Goal: Book appointment/travel/reservation

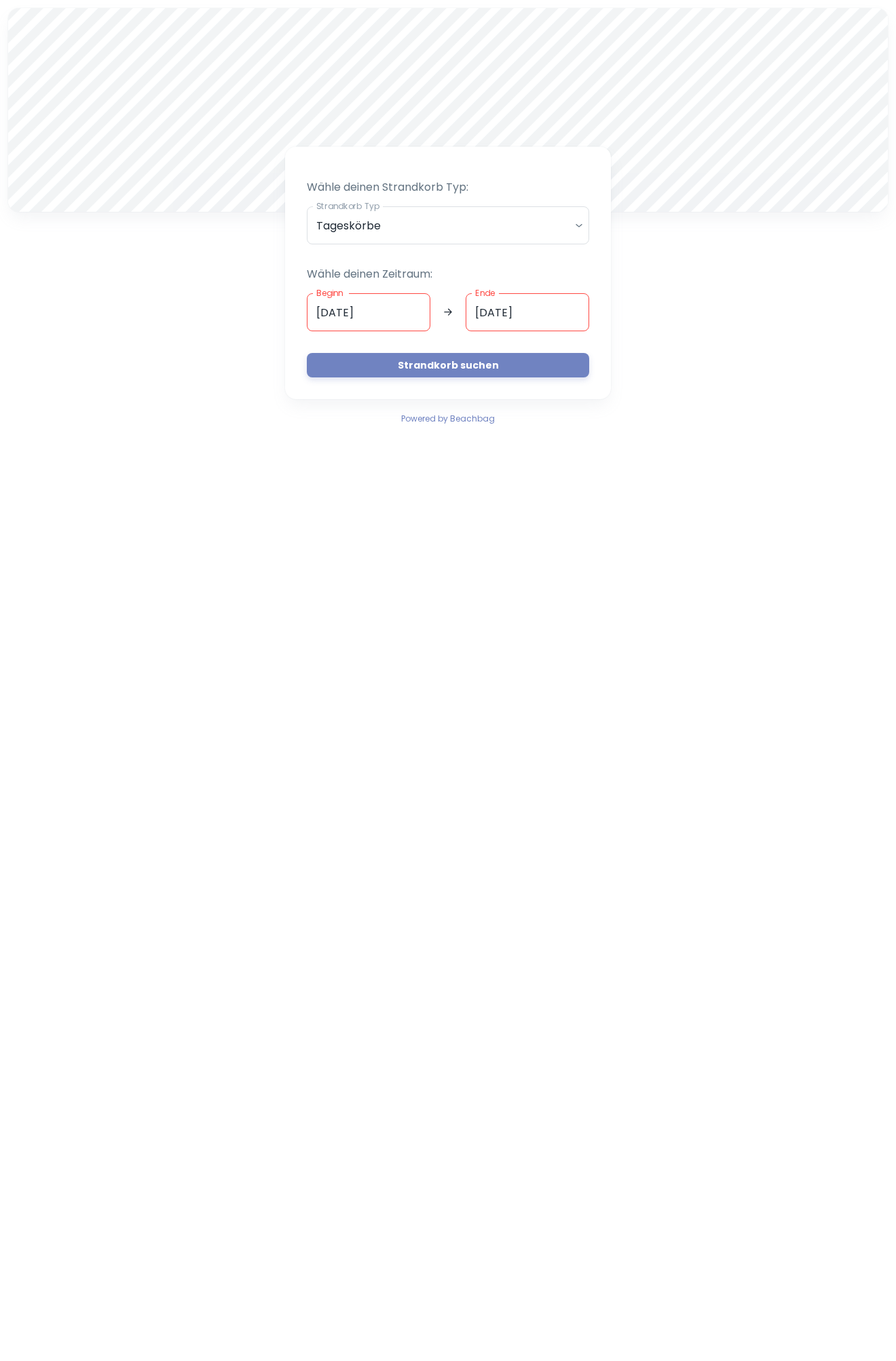
click at [375, 313] on input "[DATE]" at bounding box center [368, 312] width 124 height 38
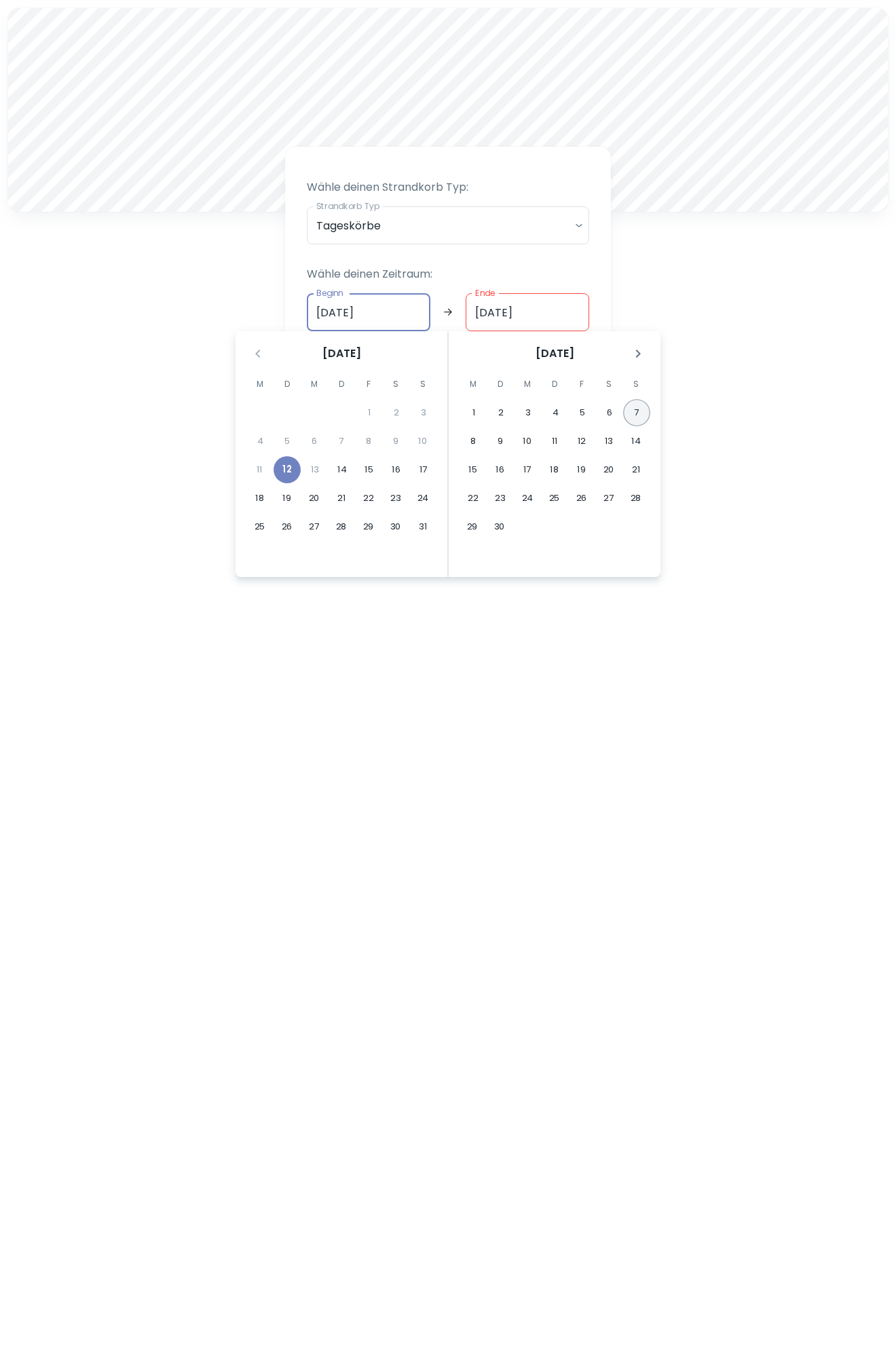
click at [639, 412] on button "7" at bounding box center [636, 412] width 27 height 27
click at [634, 443] on button "14" at bounding box center [636, 441] width 27 height 27
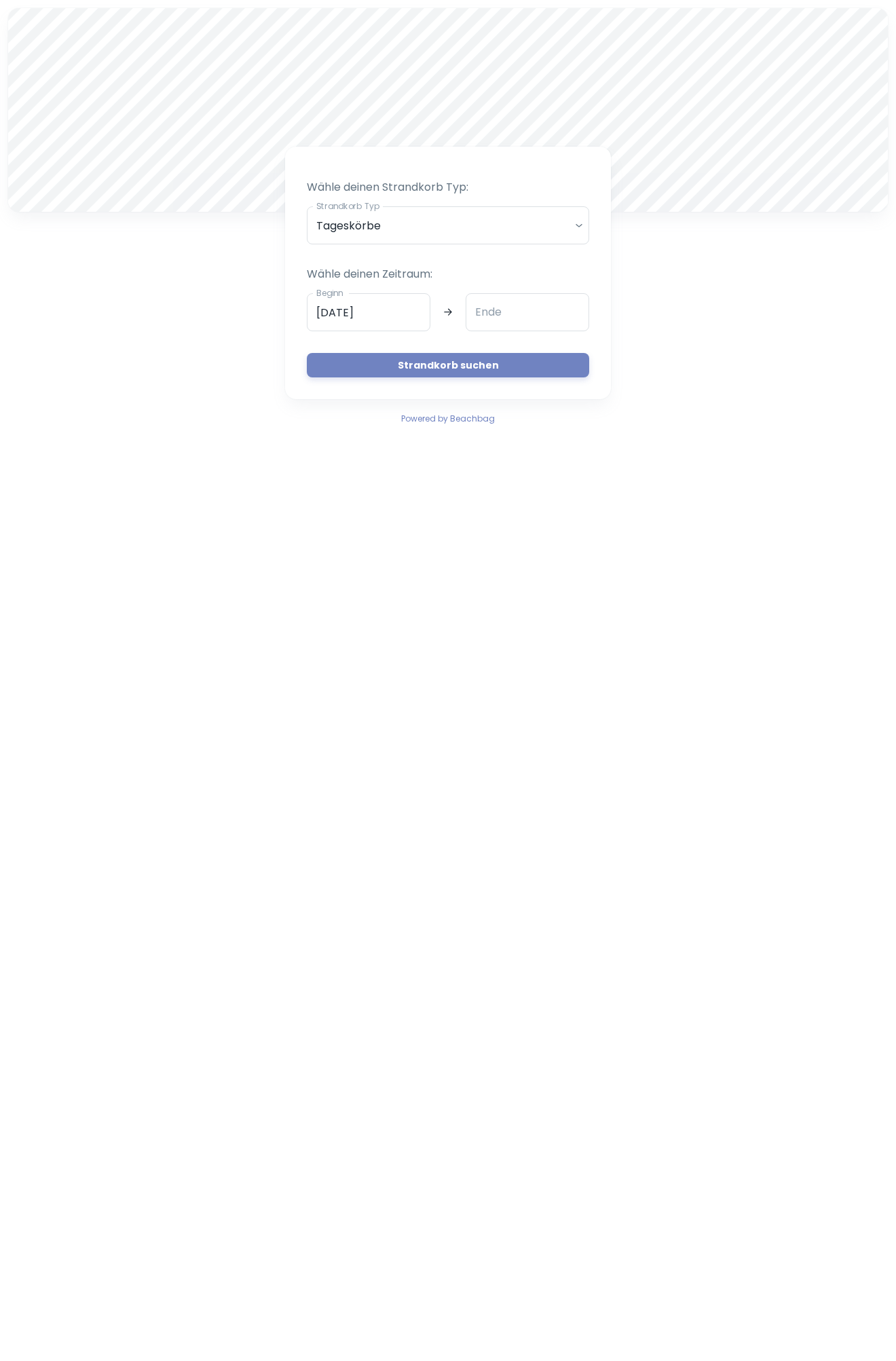
type input "[DATE]"
click at [459, 361] on button "Strandkorb suchen" at bounding box center [447, 365] width 282 height 25
